Goal: Use online tool/utility: Utilize a website feature to perform a specific function

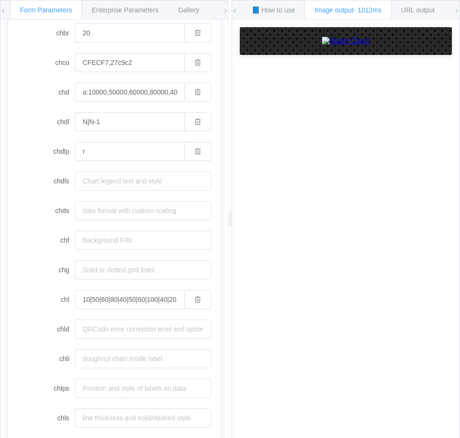
scroll to position [143, 0]
click at [134, 144] on input "r" at bounding box center [129, 150] width 109 height 19
click at [196, 148] on button "button" at bounding box center [197, 150] width 27 height 19
click at [149, 150] on input "chdlp" at bounding box center [143, 150] width 136 height 19
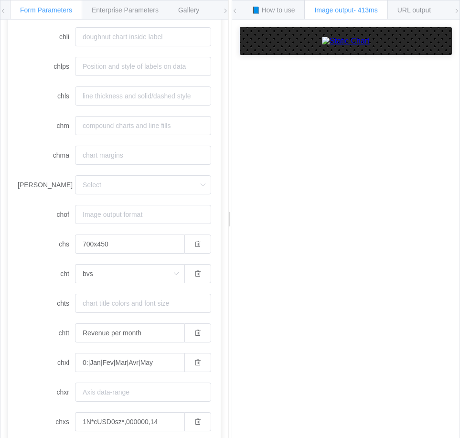
scroll to position [525, 0]
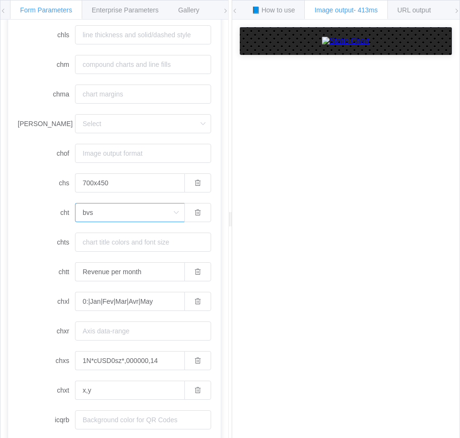
click at [113, 214] on input "bvs" at bounding box center [129, 212] width 109 height 19
click at [109, 255] on li "bvg" at bounding box center [129, 255] width 108 height 16
click at [129, 215] on input "bvg" at bounding box center [129, 212] width 109 height 19
click at [108, 271] on li "bhs" at bounding box center [129, 272] width 108 height 16
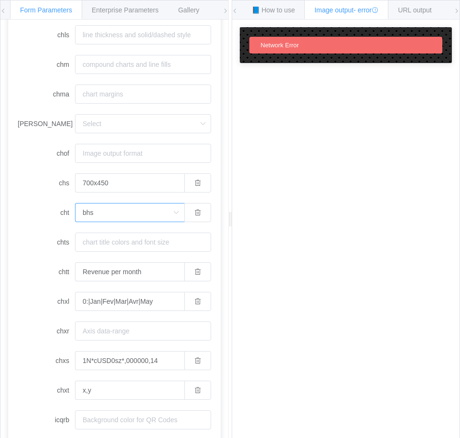
click at [119, 218] on input "bhs" at bounding box center [129, 212] width 109 height 19
click at [97, 285] on li "bhg" at bounding box center [129, 288] width 108 height 16
type input "bhg"
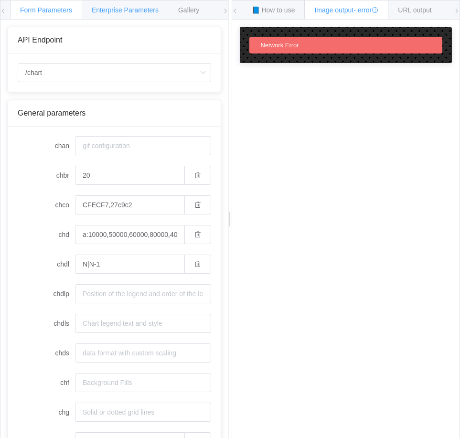
click at [121, 14] on div "Enterprise Parameters" at bounding box center [125, 9] width 87 height 19
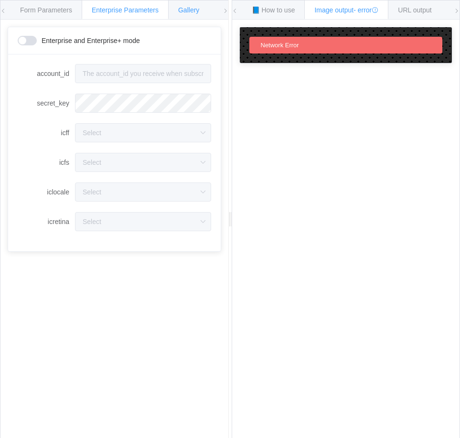
click at [175, 9] on div "Gallery" at bounding box center [188, 9] width 41 height 19
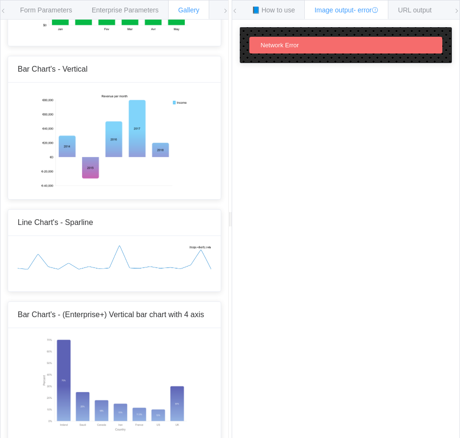
scroll to position [430, 0]
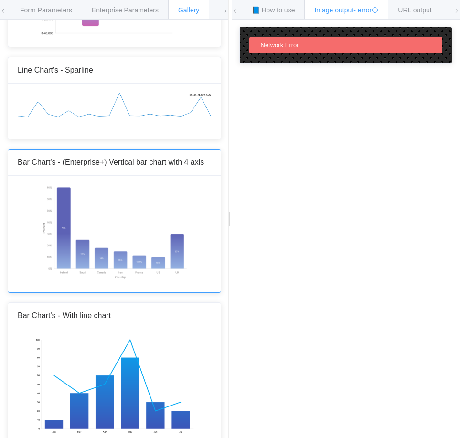
click at [93, 212] on img at bounding box center [114, 233] width 149 height 96
click at [67, 2] on div "Form Parameters" at bounding box center [46, 9] width 72 height 19
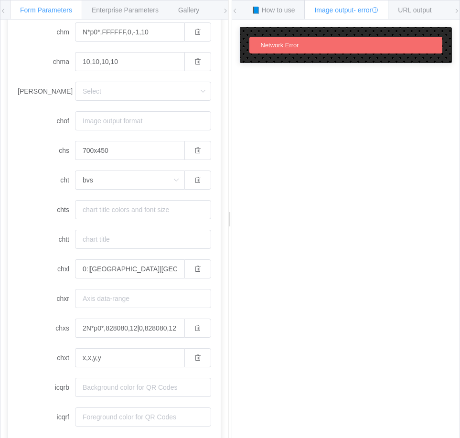
scroll to position [559, 0]
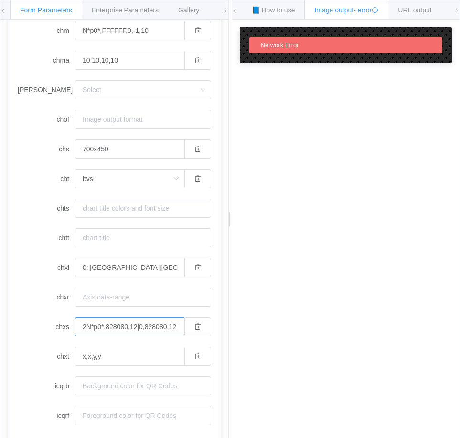
click at [123, 328] on input "2N*p0*,828080,12|0,828080,12|1,828080,14|3,828080,14" at bounding box center [129, 326] width 109 height 19
click at [107, 324] on input "2N*p0*,828080,12|0,828080,12|1,828080,14|3,828080,14" at bounding box center [129, 326] width 109 height 19
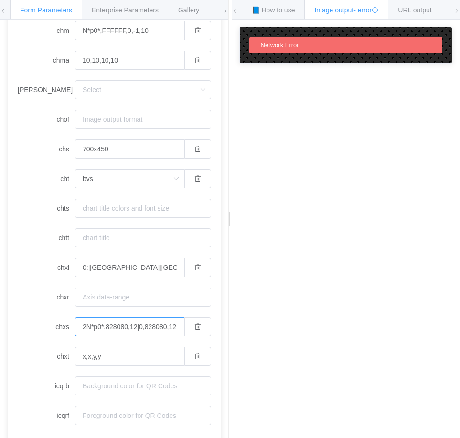
click at [107, 324] on input "2N*p0*,828080,12|0,828080,12|1,828080,14|3,828080,14" at bounding box center [129, 326] width 109 height 19
click at [65, 325] on label "chxs" at bounding box center [46, 326] width 57 height 19
click at [75, 325] on input "2N*p0*,828080,12|0,828080,12|1,828080,14|3,828080,14" at bounding box center [129, 326] width 109 height 19
click at [65, 325] on label "chxs" at bounding box center [46, 326] width 57 height 19
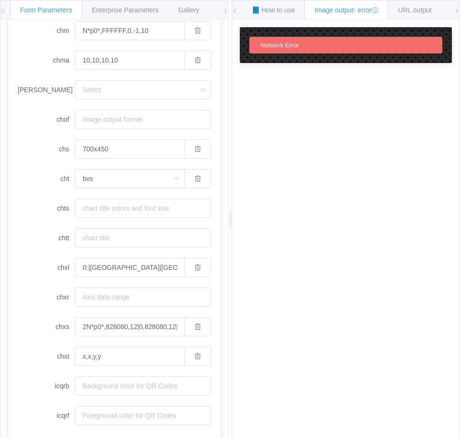
click at [75, 325] on input "2N*p0*,828080,12|0,828080,12|1,828080,14|3,828080,14" at bounding box center [129, 326] width 109 height 19
click at [64, 327] on label "chxs" at bounding box center [46, 326] width 57 height 19
click at [75, 327] on input "2N*p0*,828080,12|0,828080,12|1,828080,14|3,828080,14" at bounding box center [129, 326] width 109 height 19
click at [64, 327] on label "chxs" at bounding box center [46, 326] width 57 height 19
click at [75, 327] on input "2N*p0*,828080,12|0,828080,12|1,828080,14|3,828080,14" at bounding box center [129, 326] width 109 height 19
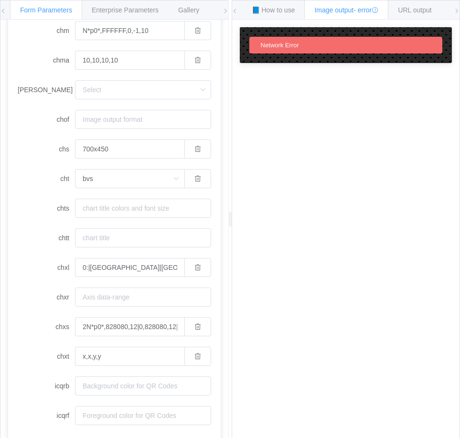
click at [62, 327] on label "chxs" at bounding box center [46, 326] width 57 height 19
click at [75, 327] on input "2N*p0*,828080,12|0,828080,12|1,828080,14|3,828080,14" at bounding box center [129, 326] width 109 height 19
click at [62, 327] on label "chxs" at bounding box center [46, 326] width 57 height 19
click at [75, 327] on input "2N*p0*,828080,12|0,828080,12|1,828080,14|3,828080,14" at bounding box center [129, 326] width 109 height 19
click at [95, 324] on input "2N*p0*,828080,12|0,828080,12|1,828080,14|3,828080,14" at bounding box center [129, 326] width 109 height 19
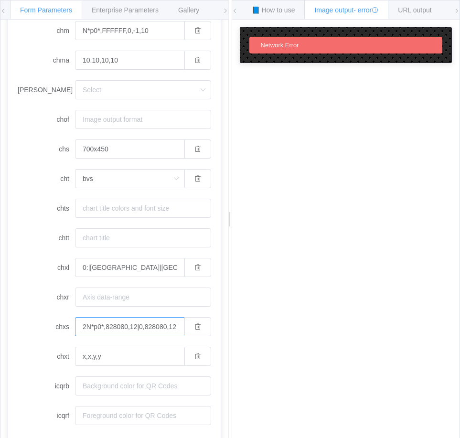
click at [95, 324] on input "2N*p0*,828080,12|0,828080,12|1,828080,14|3,828080,14" at bounding box center [129, 326] width 109 height 19
click at [426, 234] on div "How to maximize Image Charts in 3 steps Read the step-by-[PERSON_NAME] to the I…" at bounding box center [346, 236] width 228 height 433
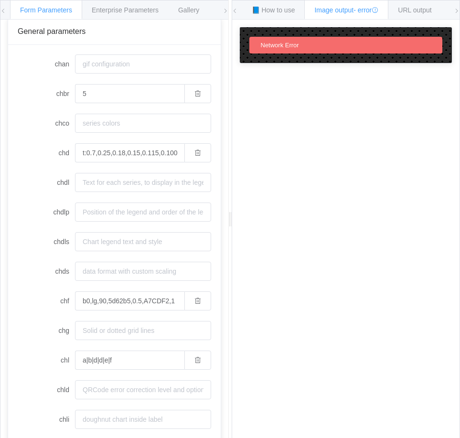
scroll to position [0, 0]
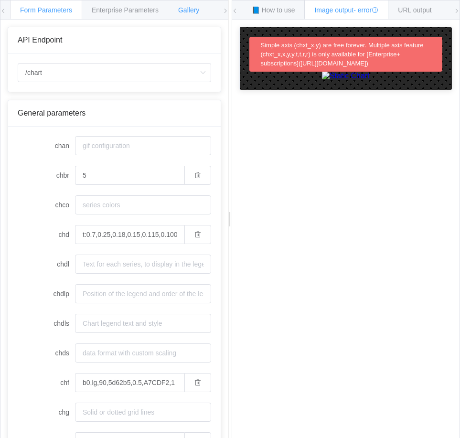
click at [177, 11] on div "Gallery" at bounding box center [188, 9] width 41 height 19
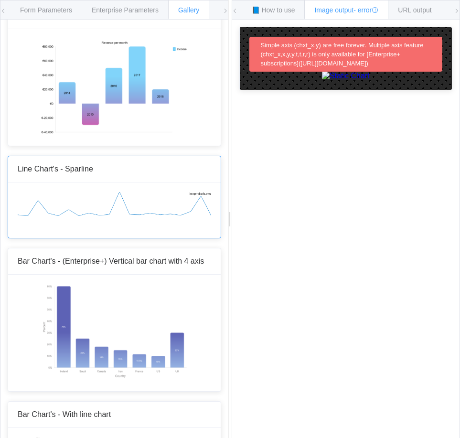
scroll to position [430, 0]
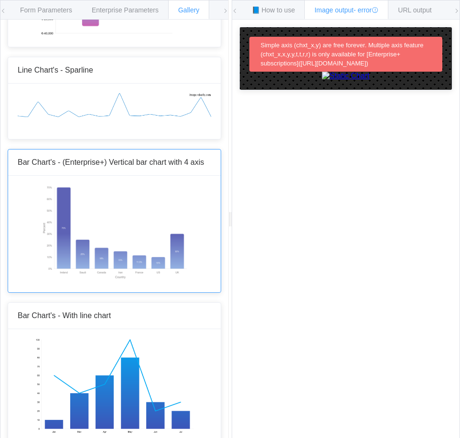
click at [115, 269] on img at bounding box center [114, 233] width 149 height 96
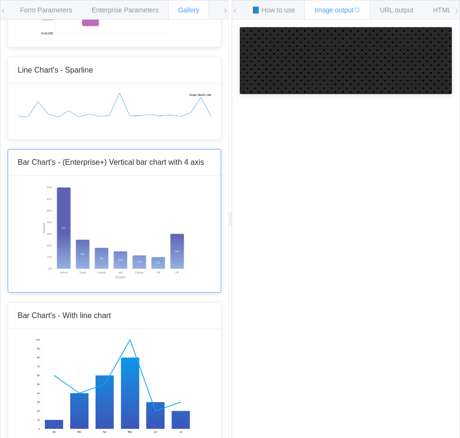
click at [115, 269] on img at bounding box center [114, 233] width 149 height 96
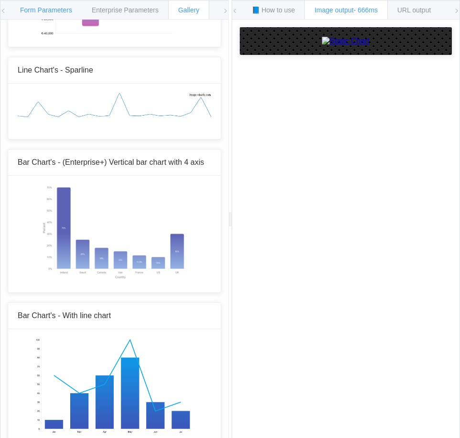
click at [58, 9] on span "Form Parameters" at bounding box center [46, 10] width 52 height 8
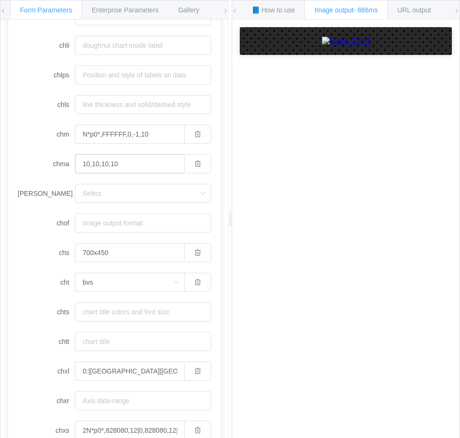
scroll to position [368, 0]
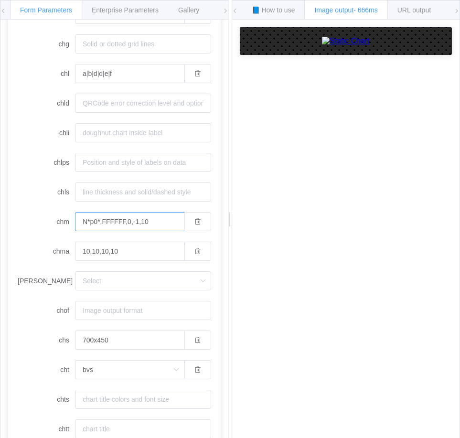
click at [135, 219] on input "N*p0*,FFFFFF,0,-1,10" at bounding box center [129, 221] width 109 height 19
click at [434, 207] on div "How to maximize Image Charts in 3 steps Read the step-by-step guide to the Imag…" at bounding box center [346, 236] width 228 height 433
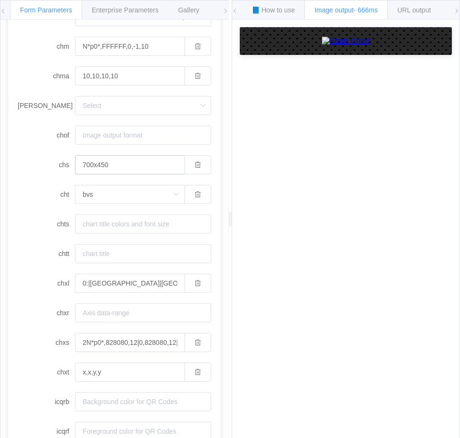
scroll to position [559, 0]
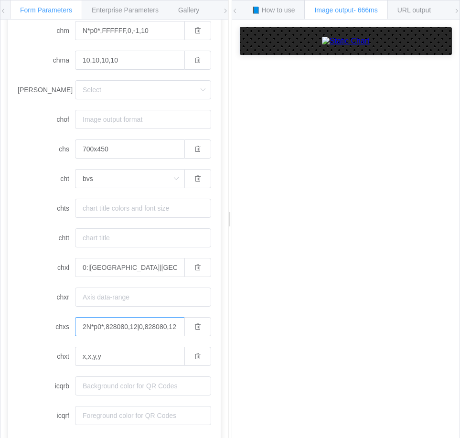
click at [112, 327] on input "2N*p0*,828080,12|0,828080,12|1,828080,14|3,828080,14" at bounding box center [129, 326] width 109 height 19
click at [400, 283] on div "How to maximize Image Charts in 3 steps Read the step-by-step guide to the Imag…" at bounding box center [346, 236] width 228 height 433
click at [362, 247] on div "How to maximize Image Charts in 3 steps Read the step-by-step guide to the Imag…" at bounding box center [346, 236] width 228 height 433
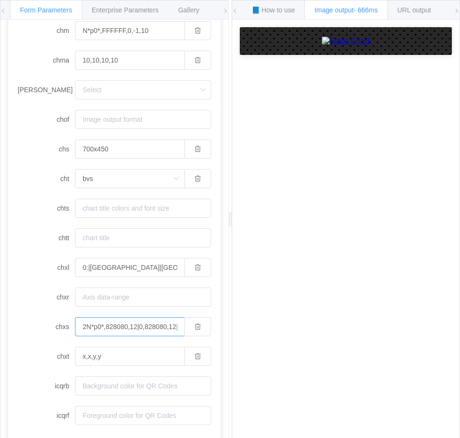
click at [108, 332] on input "2N*p0*,828080,12|0,828080,12|1,828080,14|3,828080,14" at bounding box center [129, 326] width 109 height 19
click at [361, 230] on div "How to maximize Image Charts in 3 steps Read the step-by-step guide to the Imag…" at bounding box center [346, 236] width 228 height 433
click at [419, 11] on span "URL output" at bounding box center [413, 10] width 33 height 8
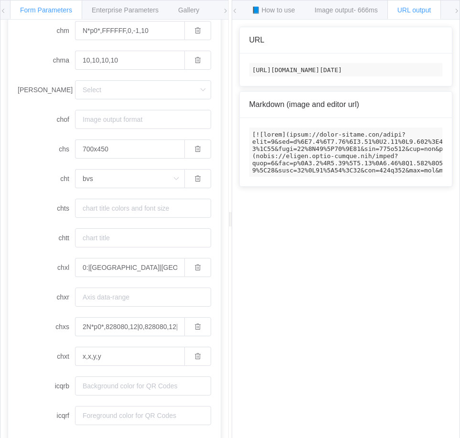
click at [324, 70] on code "https://image-charts.com/chart?chbr=5&chd=t%3A0.7%2C0.25%2C0.18%2C0.15%2C0.115%…" at bounding box center [345, 69] width 193 height 13
copy code "https://image-charts.com/chart?chbr=5&chd=t%3A0.7%2C0.25%2C0.18%2C0.15%2C0.115%…"
click at [453, 272] on div "How to maximize Image Charts in 3 steps Read the step-by-step guide to the Imag…" at bounding box center [346, 236] width 228 height 433
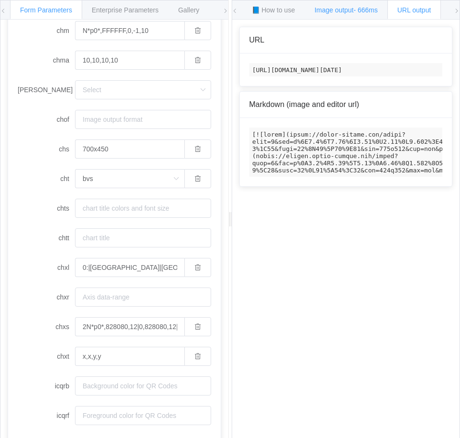
click at [332, 14] on div "Image output - 666ms" at bounding box center [345, 9] width 83 height 19
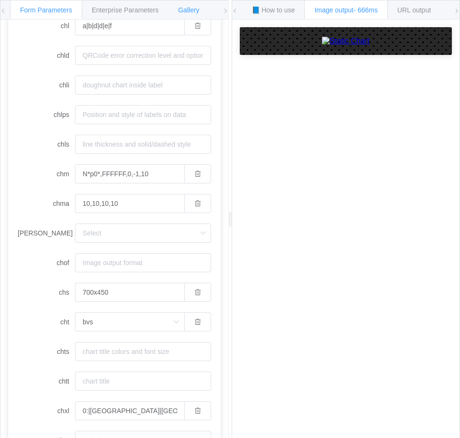
click at [191, 1] on div "Gallery" at bounding box center [188, 9] width 41 height 19
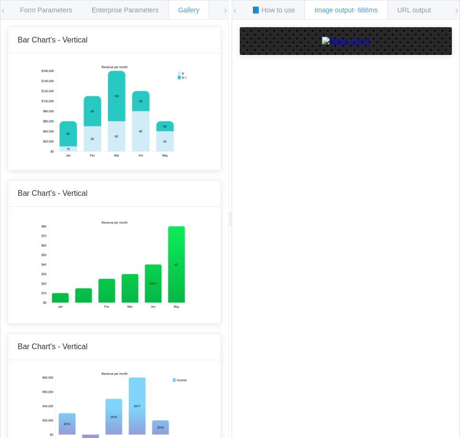
click at [355, 223] on div "How to maximize Image Charts in 3 steps Read the step-by-step guide to the Imag…" at bounding box center [346, 236] width 228 height 433
